Goal: Communication & Community: Answer question/provide support

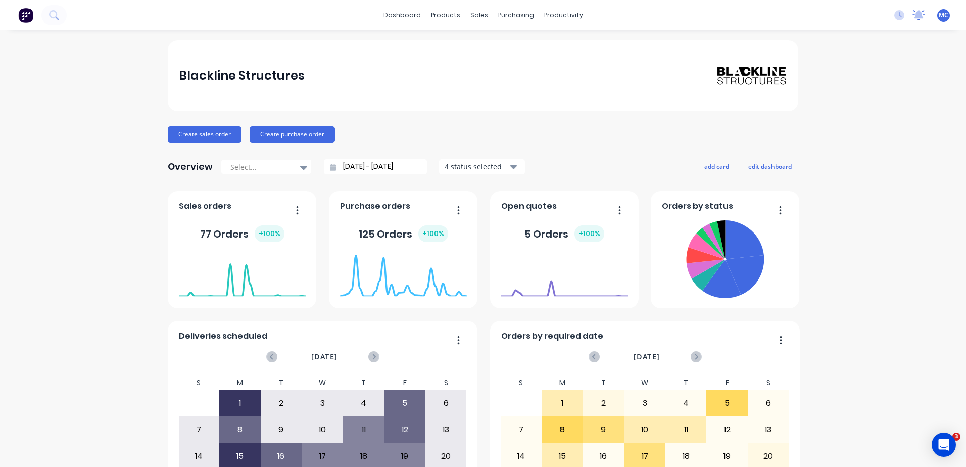
click at [912, 19] on icon at bounding box center [918, 15] width 13 height 10
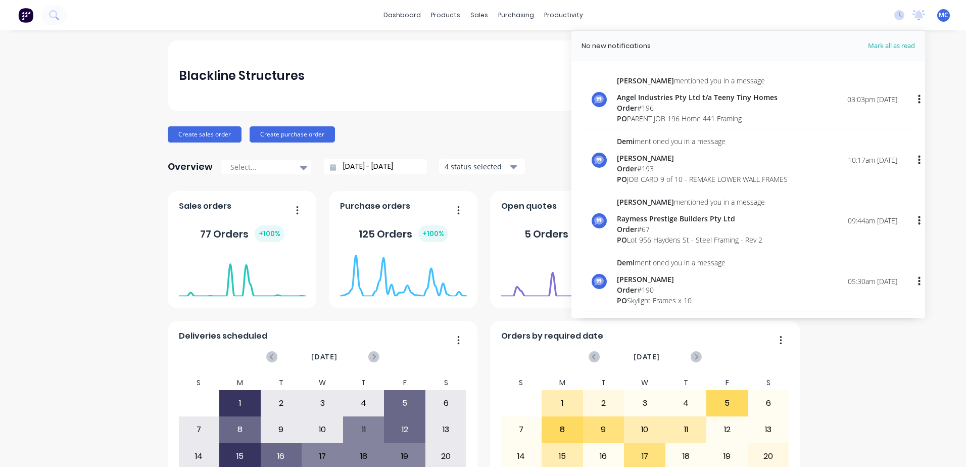
click at [677, 176] on div "PO JOB CARD 9 of 10 - REMAKE LOWER WALL FRAMES" at bounding box center [702, 179] width 171 height 11
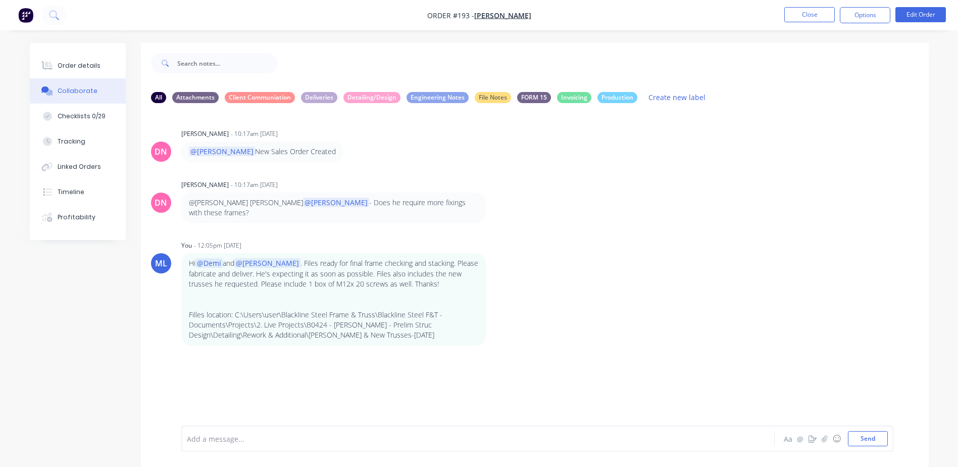
click at [277, 441] on div at bounding box center [449, 439] width 525 height 11
click at [519, 437] on span "@[PERSON_NAME]" at bounding box center [552, 439] width 67 height 10
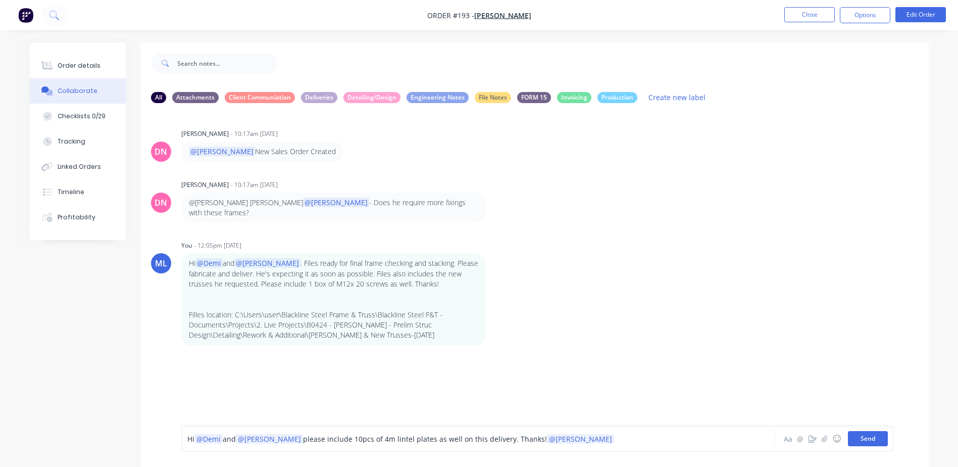
click at [863, 436] on button "Send" at bounding box center [868, 438] width 40 height 15
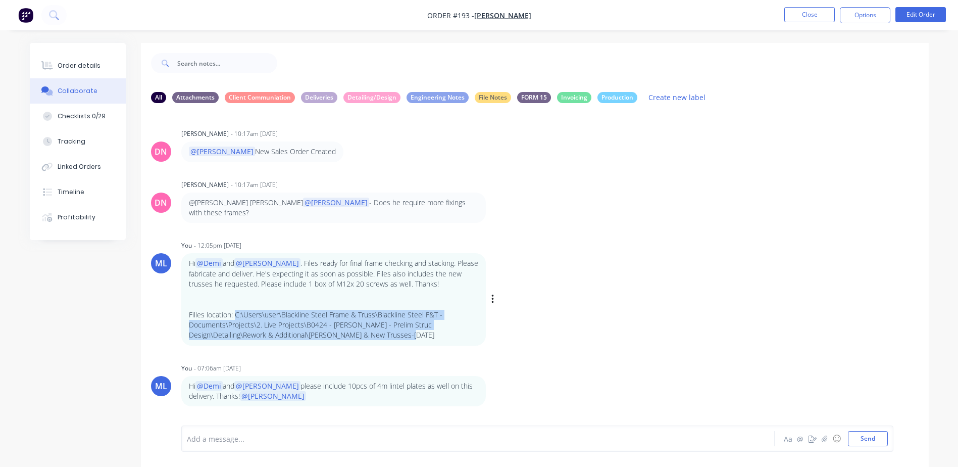
drag, startPoint x: 422, startPoint y: 327, endPoint x: 235, endPoint y: 300, distance: 188.4
click at [235, 310] on p "Filles location: C:\Users\user\Blackline Steel Frame & Truss\Blackline Steel F&…" at bounding box center [334, 325] width 290 height 31
copy p "C:\Users\user\Blackline Steel Frame & Truss\Blackline Steel F&T - Documents\Pro…"
